Goal: Find contact information: Find contact information

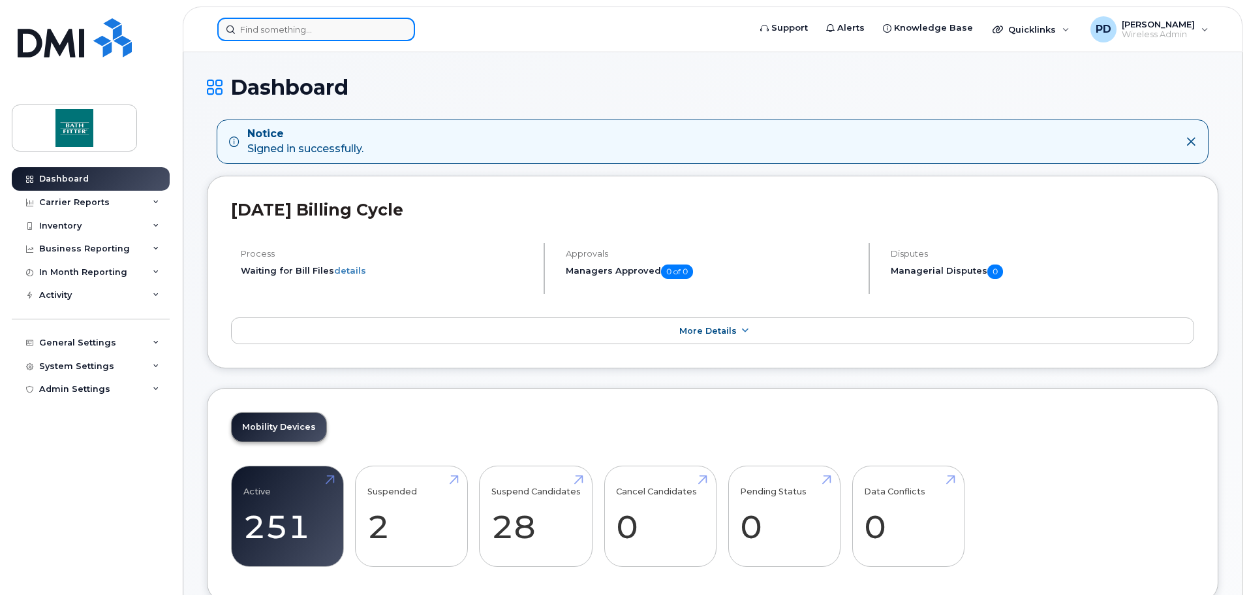
click at [307, 34] on input at bounding box center [316, 29] width 198 height 23
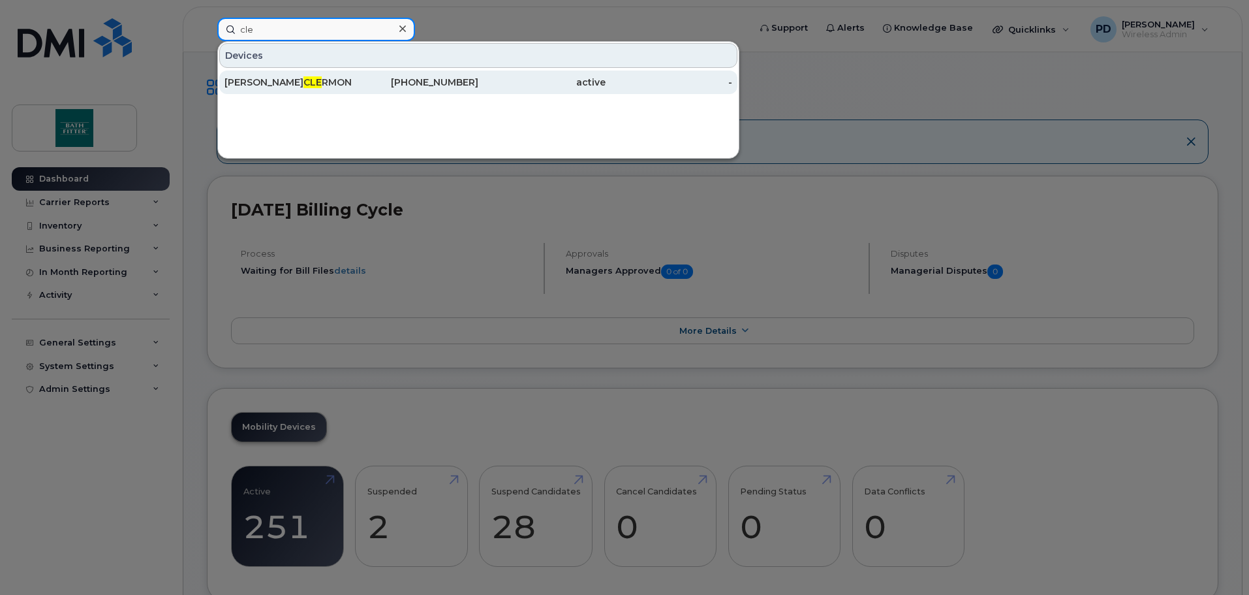
type input "cle"
click at [309, 83] on div "ALEXANDRE CLE RMONT" at bounding box center [288, 82] width 127 height 13
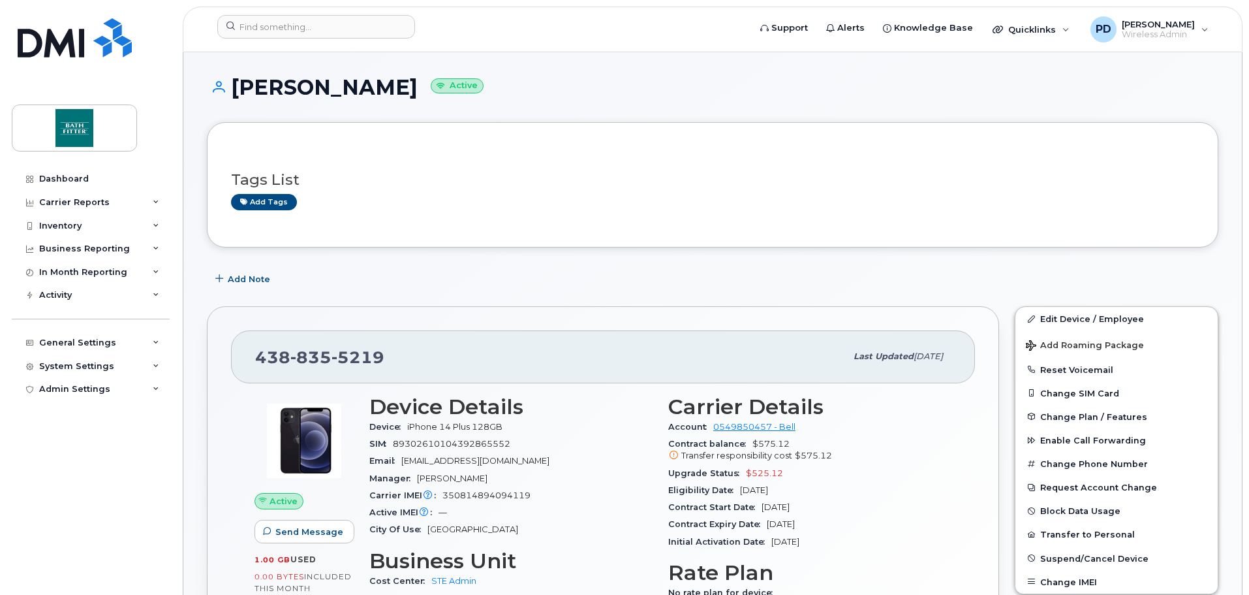
drag, startPoint x: 494, startPoint y: 86, endPoint x: 238, endPoint y: 78, distance: 256.6
click at [238, 78] on h1 "[PERSON_NAME] Active" at bounding box center [713, 87] width 1012 height 23
copy h1 "[PERSON_NAME]"
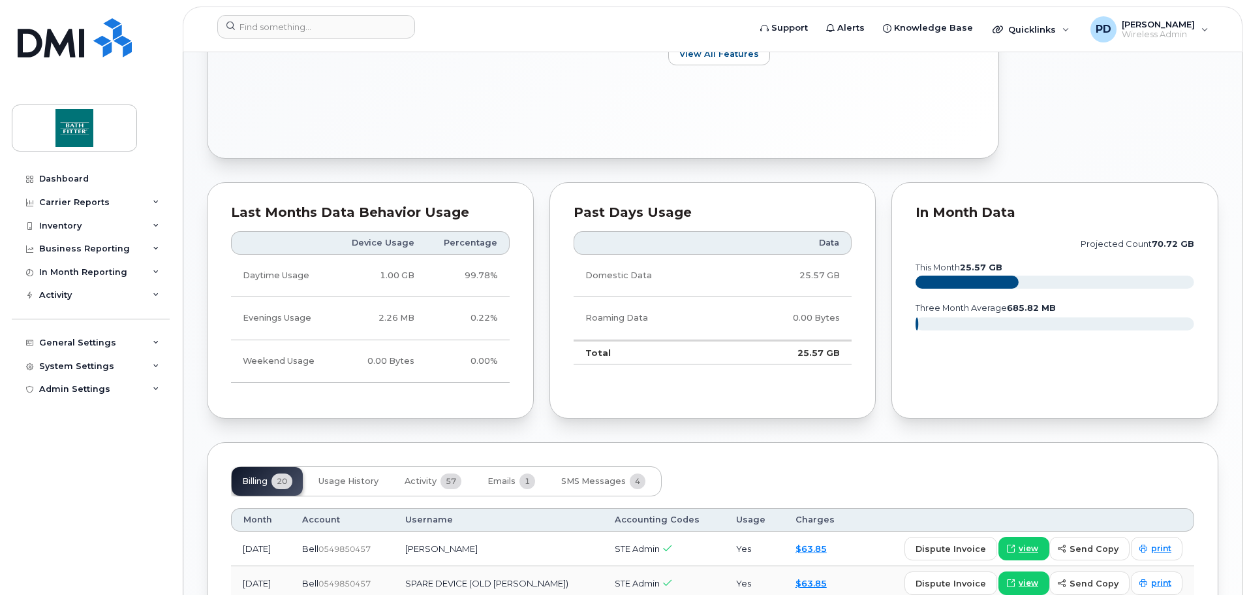
scroll to position [587, 0]
click at [978, 257] on icon "projected count 70.72 GB this month 25.57 GB three month average 685.82 MB" at bounding box center [1055, 287] width 279 height 117
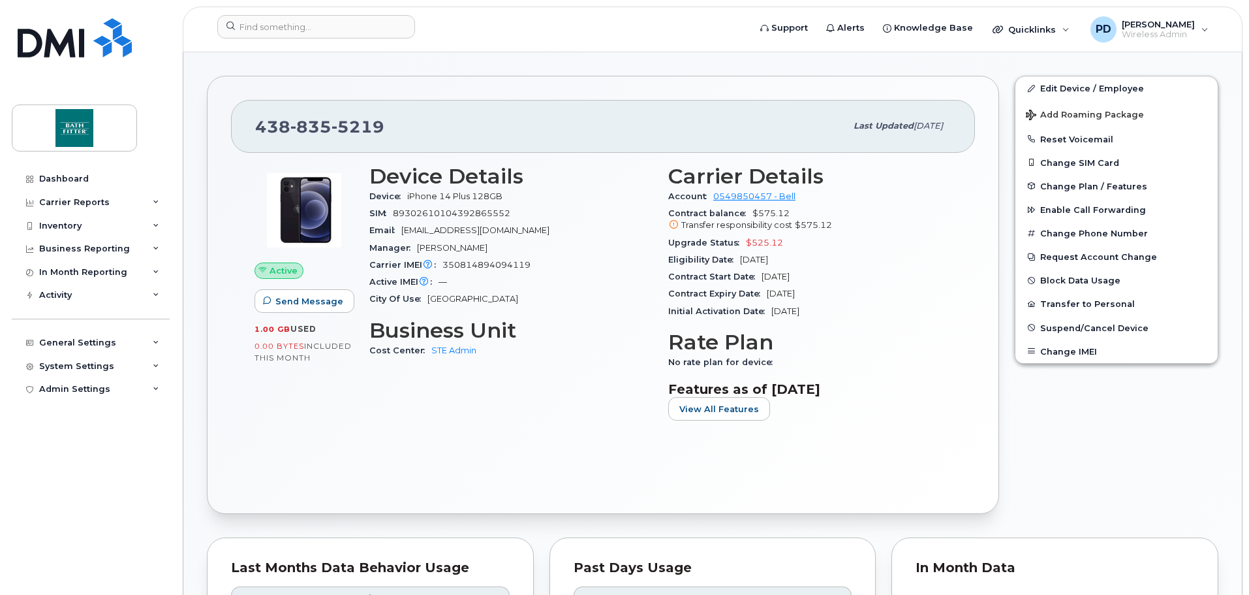
scroll to position [261, 0]
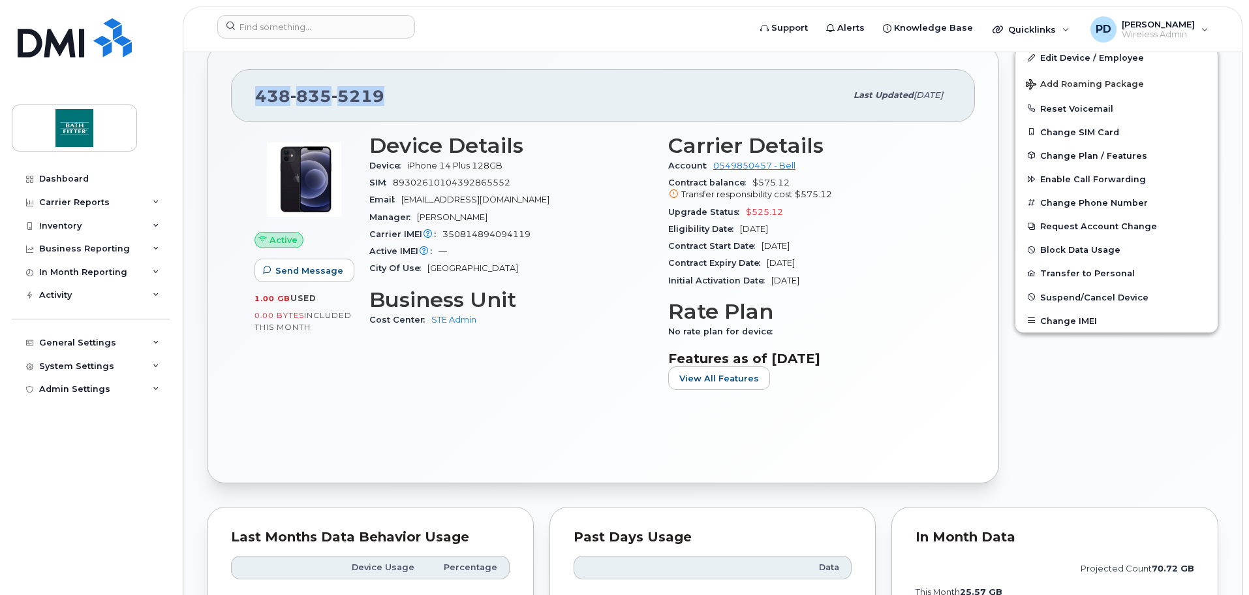
drag, startPoint x: 396, startPoint y: 96, endPoint x: 242, endPoint y: 100, distance: 154.7
click at [242, 100] on div "[PHONE_NUMBER] Last updated [DATE]" at bounding box center [603, 95] width 744 height 52
copy span "[PHONE_NUMBER]"
click at [538, 57] on div "[PHONE_NUMBER] Last updated [DATE] Active Send Message 1.00 GB  used 0.00 Bytes…" at bounding box center [603, 264] width 792 height 438
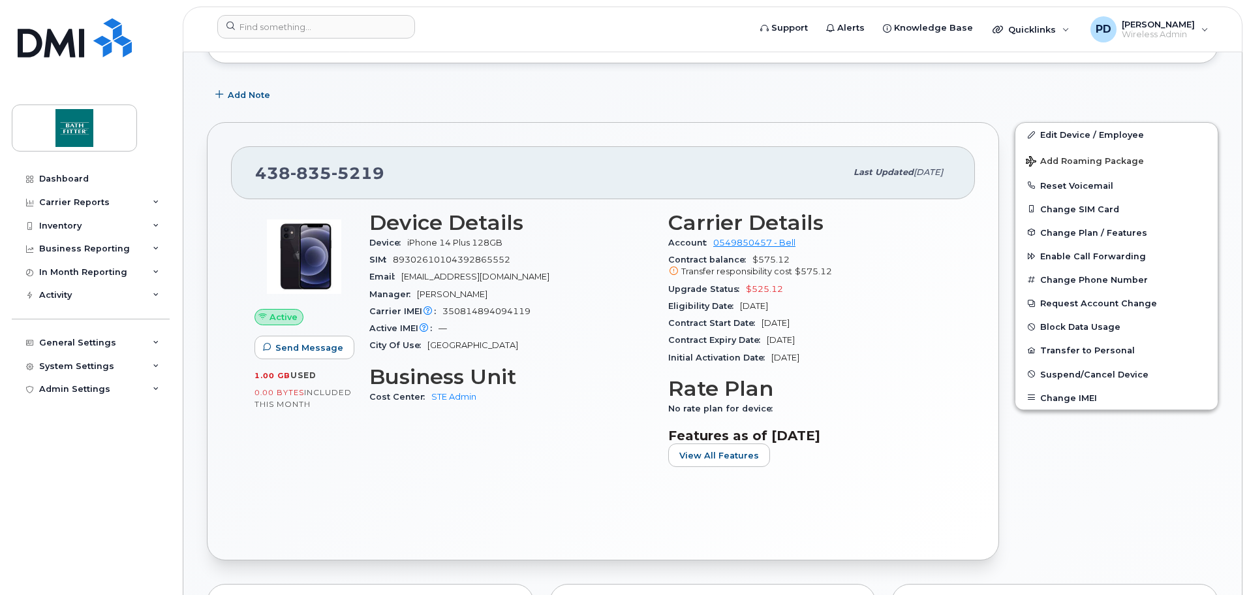
scroll to position [0, 0]
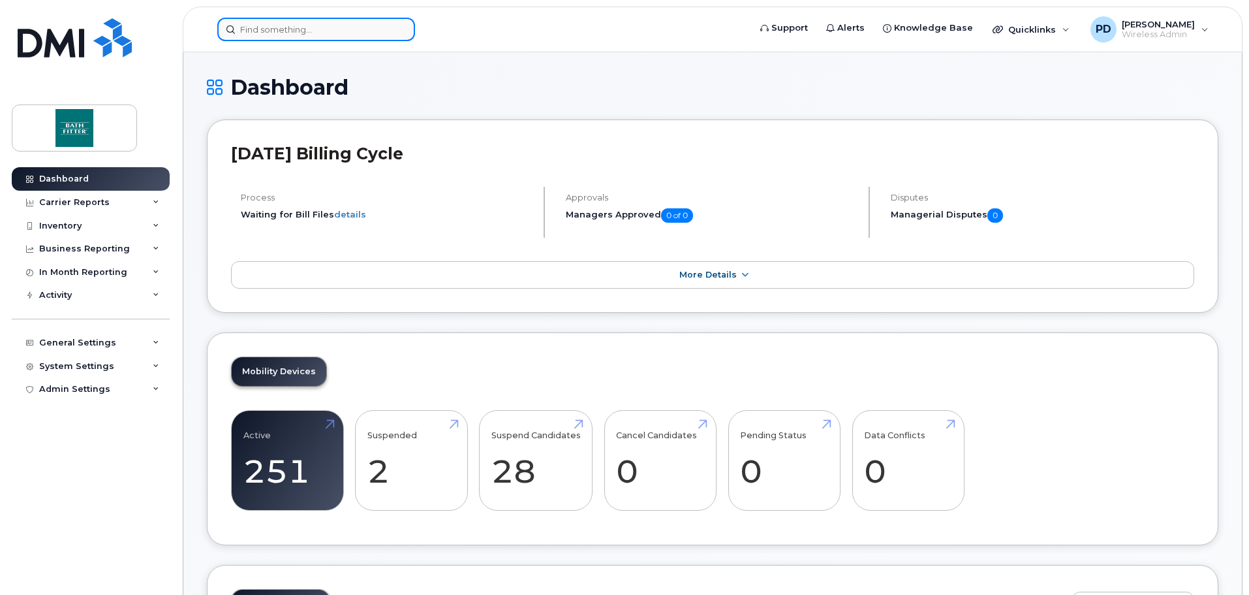
click at [261, 26] on input at bounding box center [316, 29] width 198 height 23
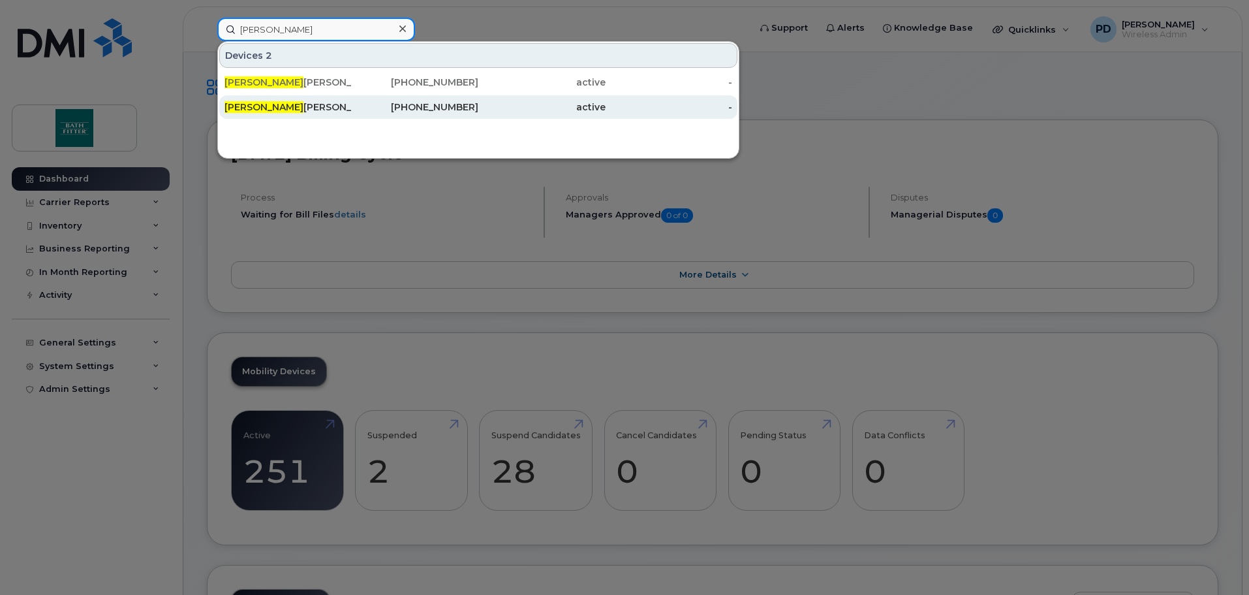
type input "richard"
click at [269, 110] on div "Richard Kerr" at bounding box center [288, 107] width 127 height 13
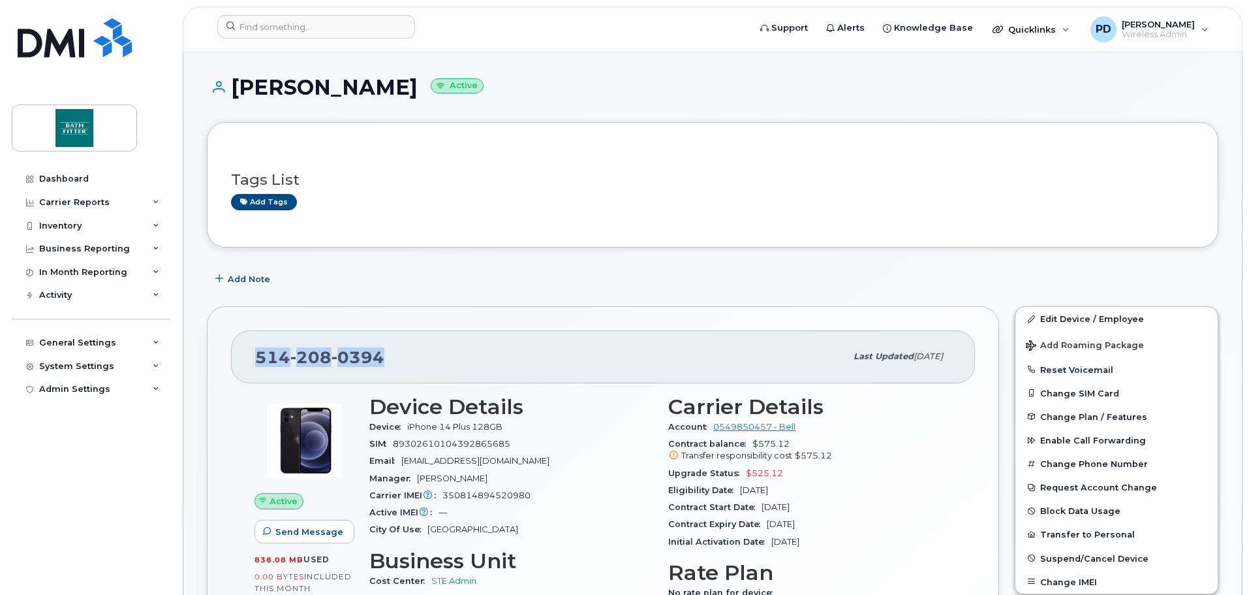
drag, startPoint x: 395, startPoint y: 358, endPoint x: 257, endPoint y: 358, distance: 138.4
click at [257, 358] on div "514 208 0394" at bounding box center [550, 356] width 591 height 27
copy span "514 208 0394"
